Goal: Information Seeking & Learning: Learn about a topic

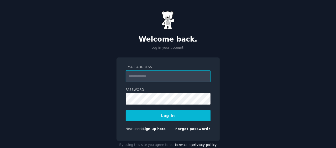
click at [146, 76] on input "Email Address" at bounding box center [168, 76] width 85 height 12
type input "**********"
click at [67, 82] on div "**********" at bounding box center [168, 80] width 336 height 160
click at [186, 72] on input "**********" at bounding box center [168, 76] width 85 height 12
click at [161, 116] on button "Log In" at bounding box center [168, 115] width 85 height 11
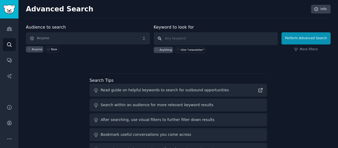
click at [182, 36] on input "text" at bounding box center [216, 38] width 124 height 13
click at [120, 69] on div "Audience to search Anyone Anyone New Keyword to look for Anything title:"newsle…" at bounding box center [178, 98] width 305 height 148
click at [10, 137] on icon "Sidebar" at bounding box center [10, 139] width 6 height 6
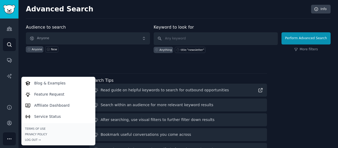
click at [10, 137] on icon "Sidebar" at bounding box center [10, 139] width 6 height 6
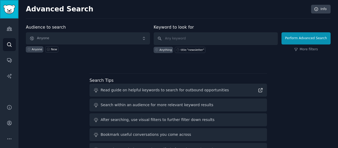
click at [10, 10] on img "Sidebar" at bounding box center [9, 9] width 12 height 9
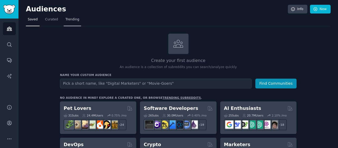
click at [70, 20] on span "Trending" at bounding box center [72, 19] width 14 height 5
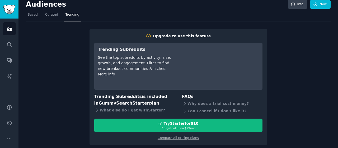
scroll to position [8, 0]
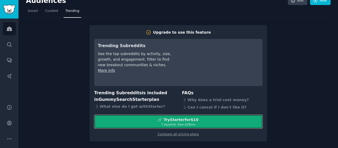
click at [158, 122] on div "7 days trial, then $ 29 /mo" at bounding box center [178, 124] width 168 height 4
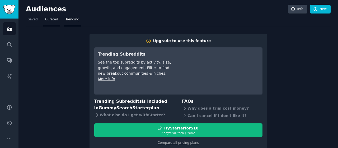
click at [48, 19] on span "Curated" at bounding box center [51, 19] width 13 height 5
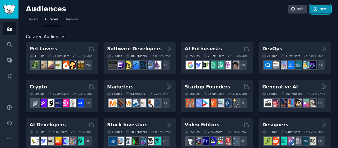
click at [314, 9] on icon at bounding box center [315, 8] width 3 height 3
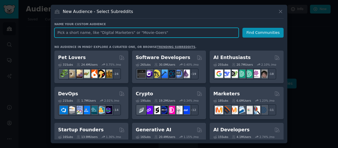
click at [66, 32] on input "text" at bounding box center [146, 33] width 184 height 10
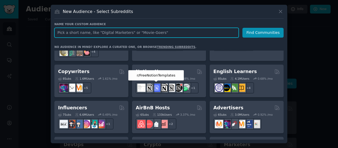
scroll to position [412, 0]
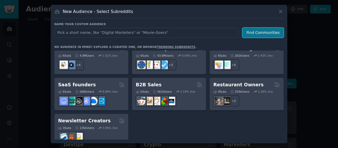
click at [259, 31] on button "Find Communities" at bounding box center [262, 33] width 41 height 10
click at [45, 68] on div at bounding box center [169, 74] width 338 height 148
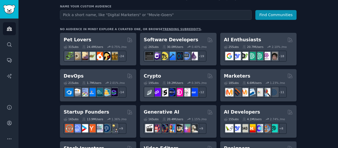
scroll to position [26, 0]
